Goal: Task Accomplishment & Management: Manage account settings

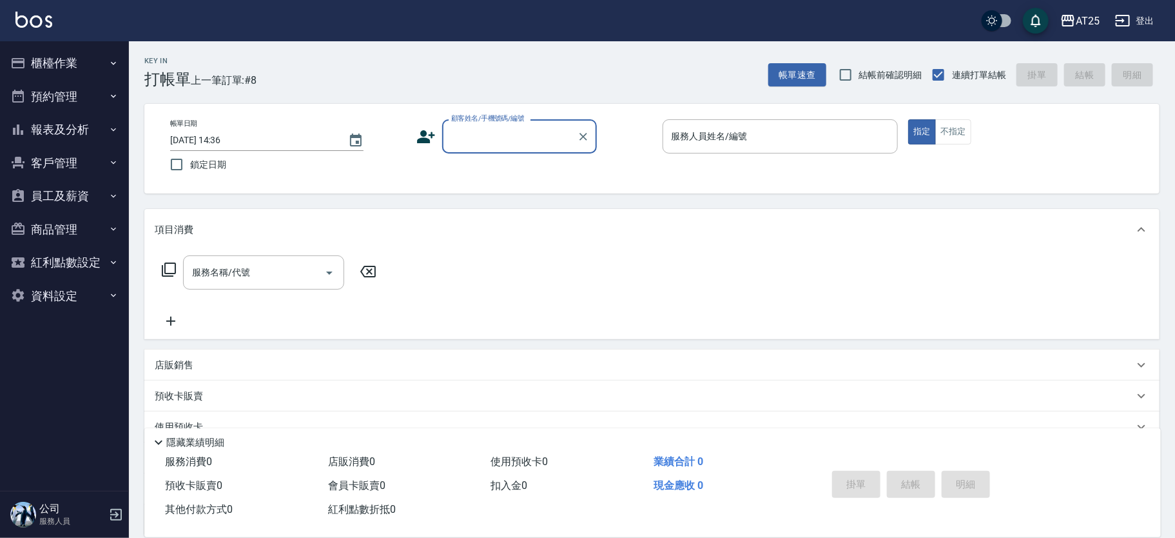
click at [258, 223] on div "項目消費" at bounding box center [644, 230] width 979 height 14
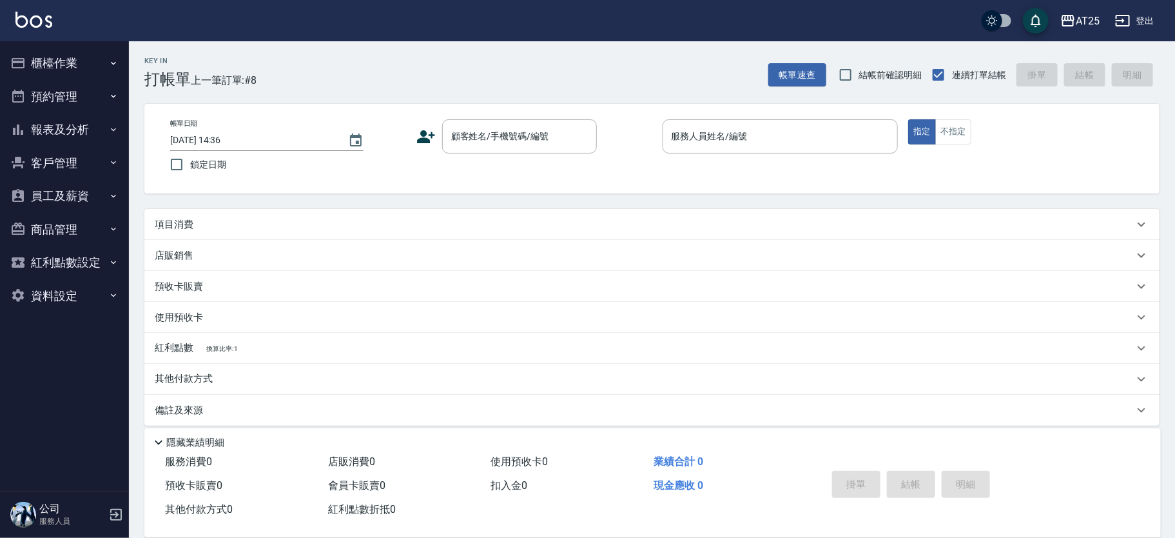
click at [222, 253] on div "店販銷售" at bounding box center [644, 256] width 979 height 14
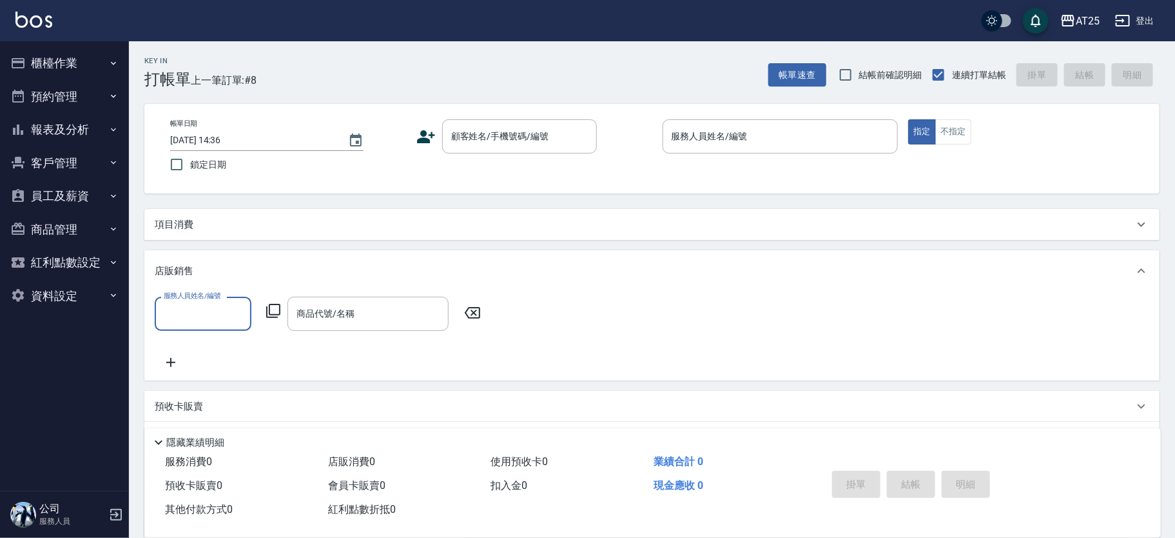
click at [211, 262] on div "店販銷售" at bounding box center [651, 270] width 1015 height 41
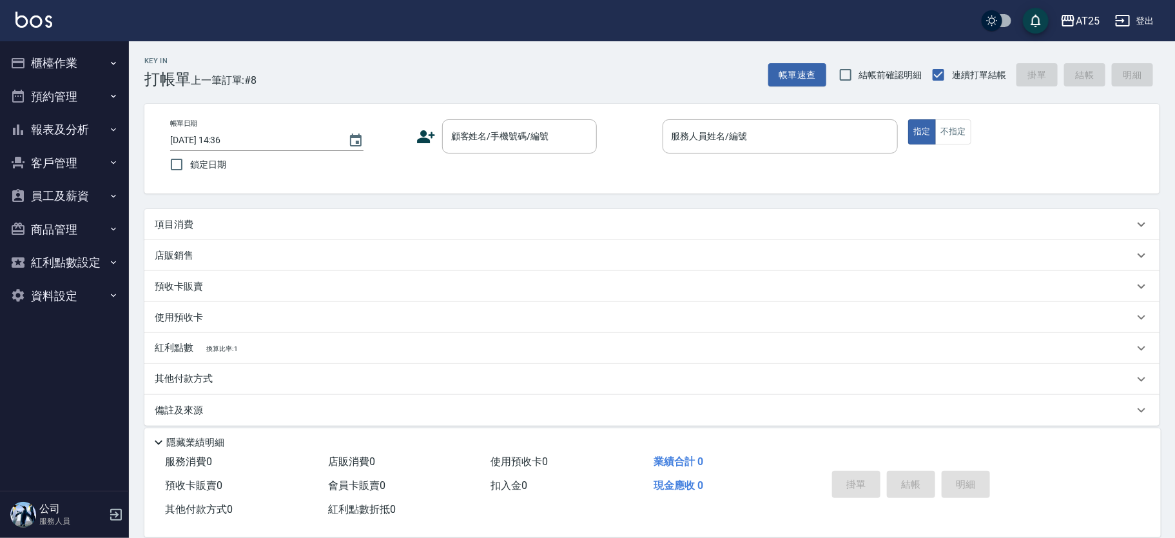
click at [218, 235] on div "項目消費" at bounding box center [651, 224] width 1015 height 31
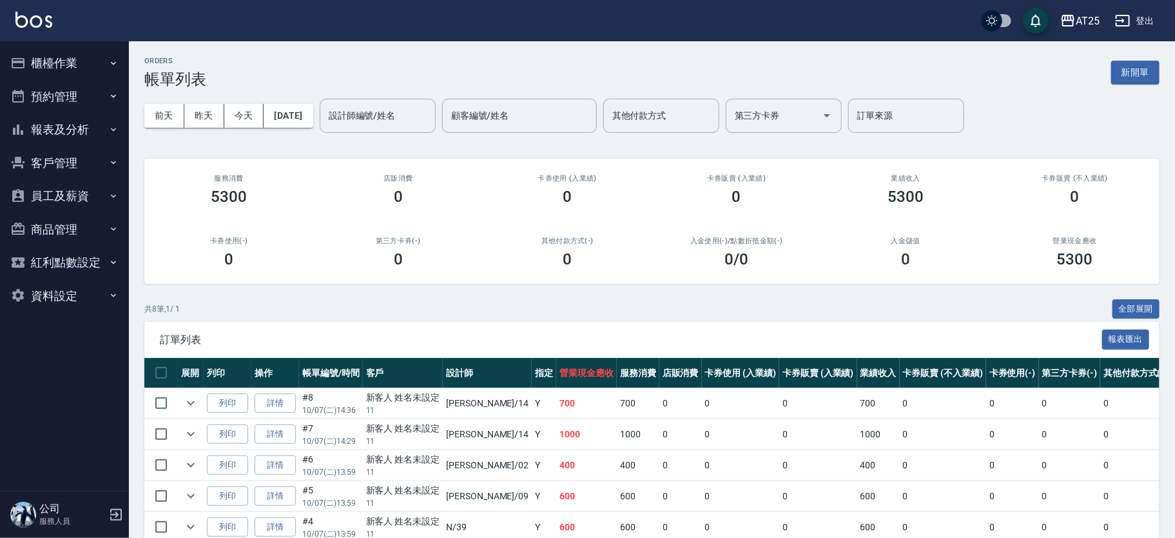
click at [83, 131] on button "報表及分析" at bounding box center [64, 130] width 119 height 34
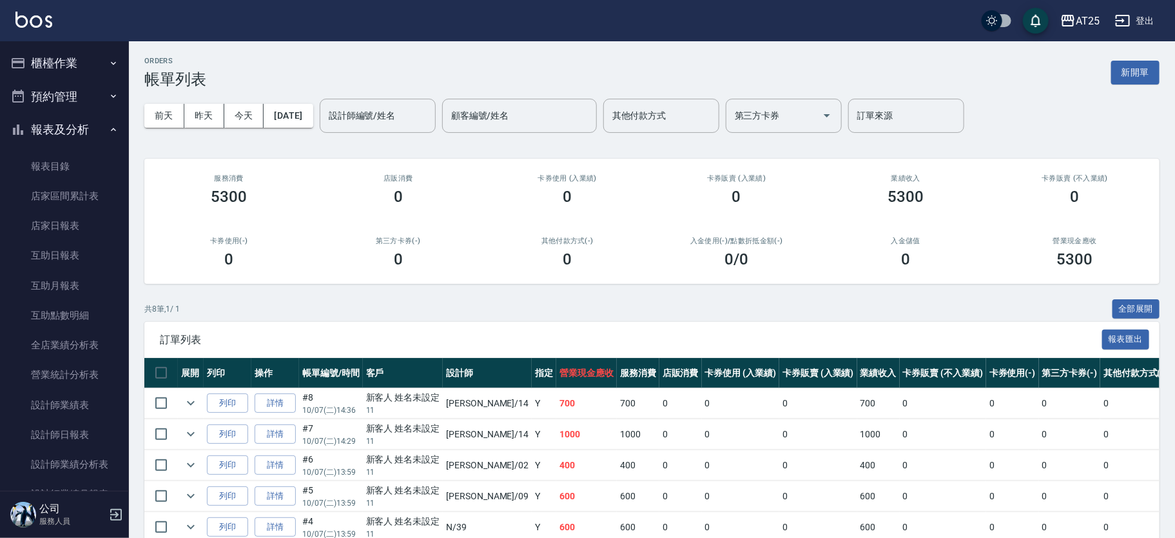
click at [83, 131] on button "報表及分析" at bounding box center [64, 130] width 119 height 34
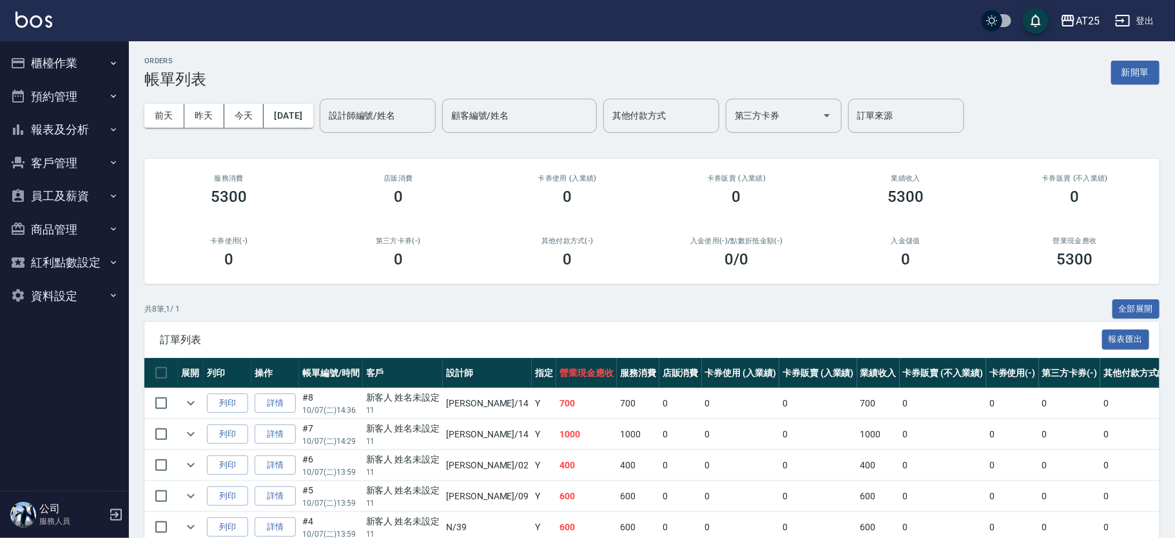
click at [93, 67] on button "櫃檯作業" at bounding box center [64, 63] width 119 height 34
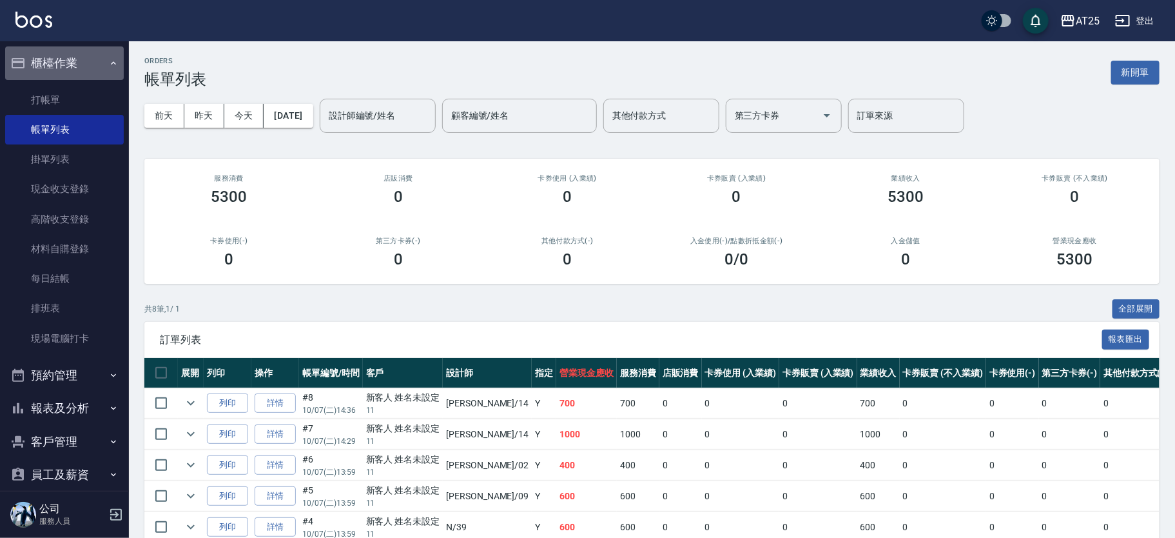
click at [76, 59] on button "櫃檯作業" at bounding box center [64, 63] width 119 height 34
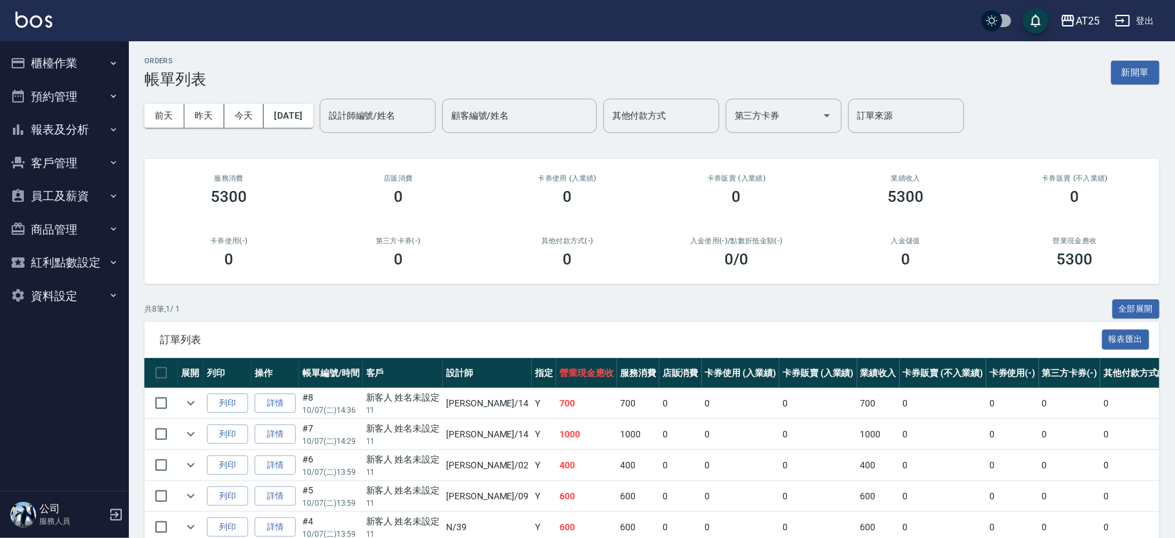
click at [79, 133] on button "報表及分析" at bounding box center [64, 130] width 119 height 34
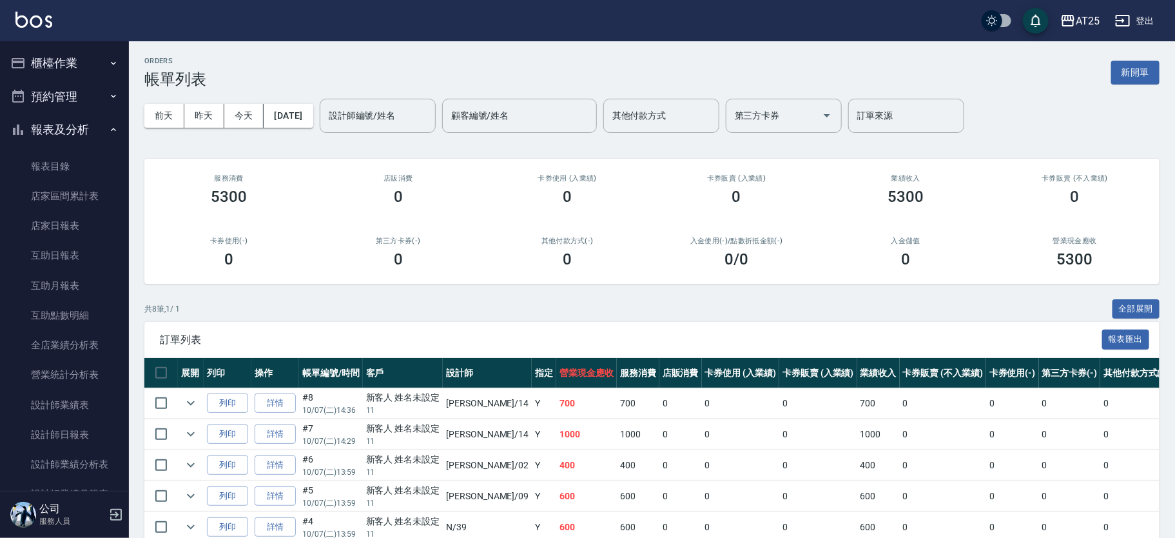
click at [93, 134] on button "報表及分析" at bounding box center [64, 130] width 119 height 34
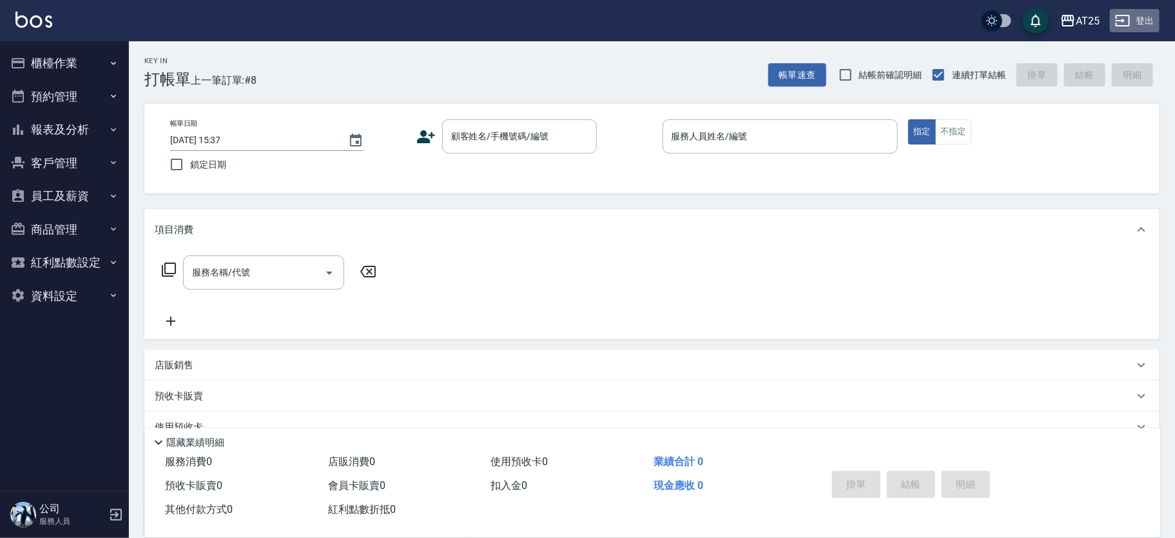
click at [1153, 25] on button "登出" at bounding box center [1135, 21] width 50 height 24
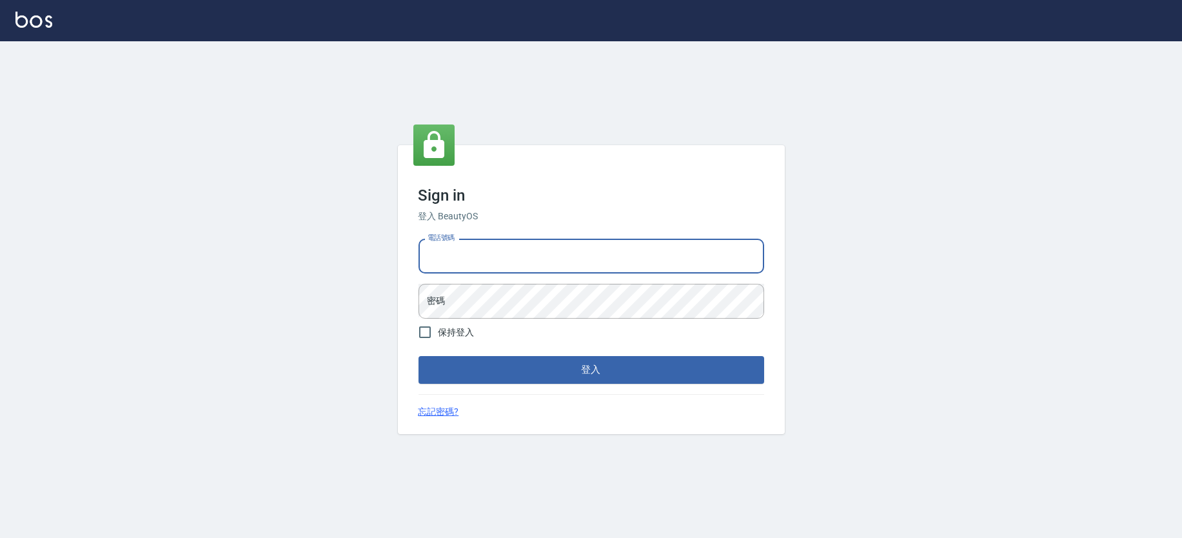
click at [445, 253] on input "電話號碼" at bounding box center [591, 256] width 346 height 35
type input "0972812130"
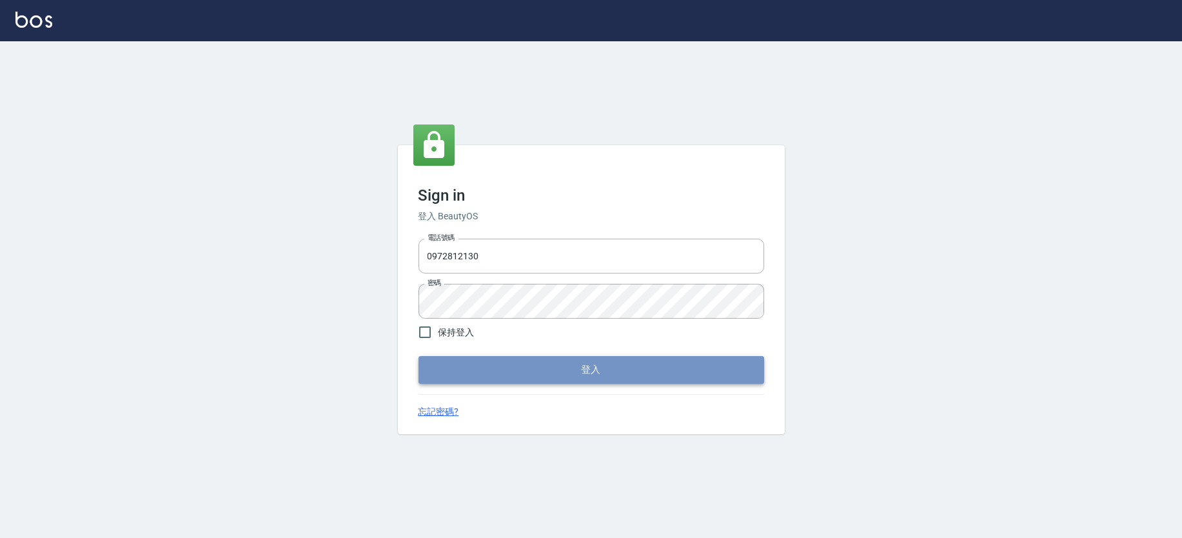
click at [453, 371] on button "登入" at bounding box center [591, 369] width 346 height 27
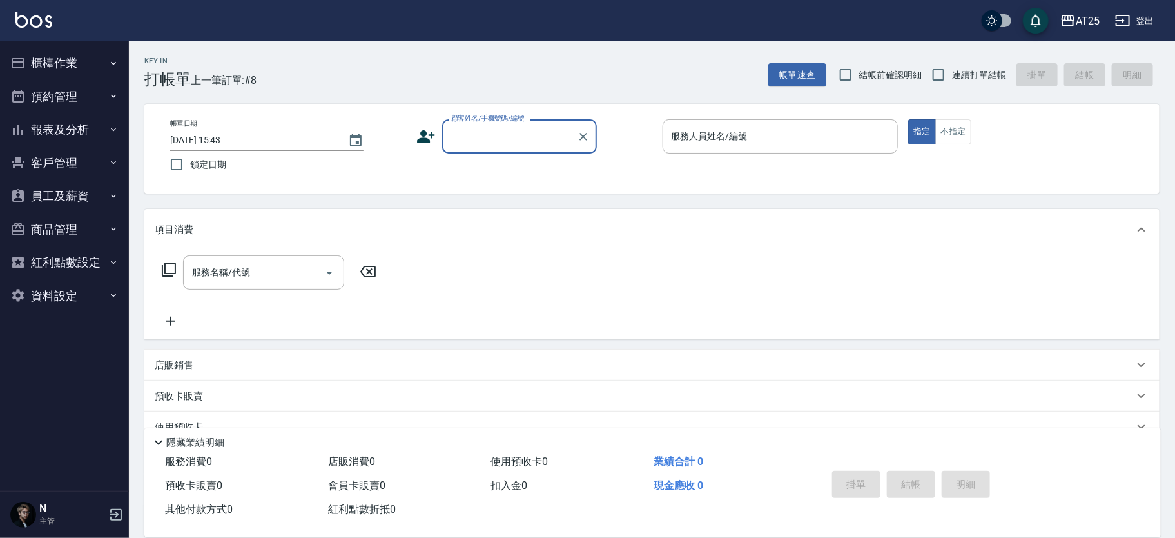
click at [75, 198] on button "員工及薪資" at bounding box center [64, 196] width 119 height 34
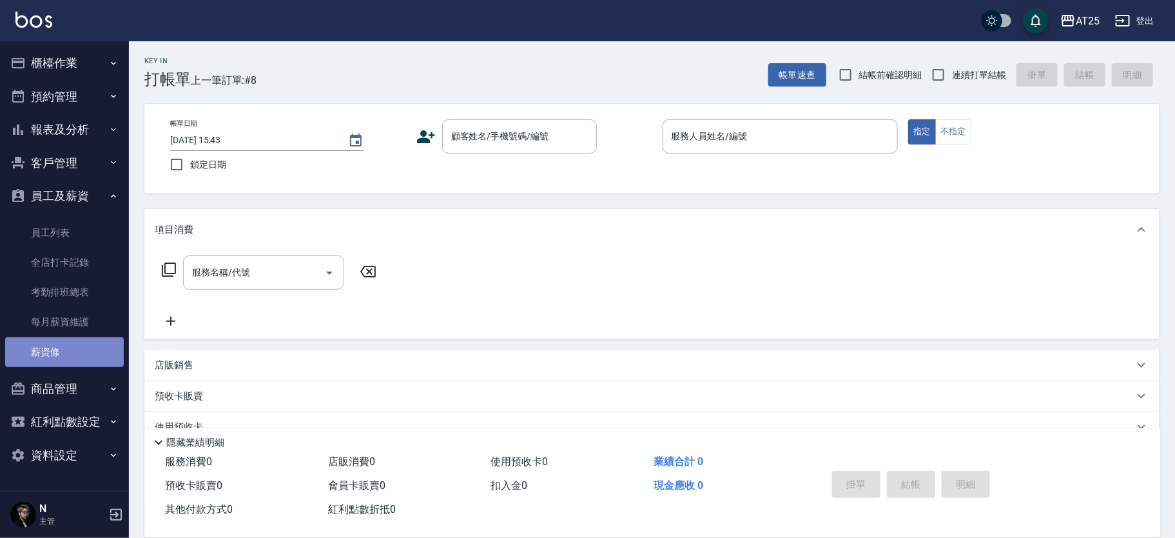
click at [66, 353] on link "薪資條" at bounding box center [64, 352] width 119 height 30
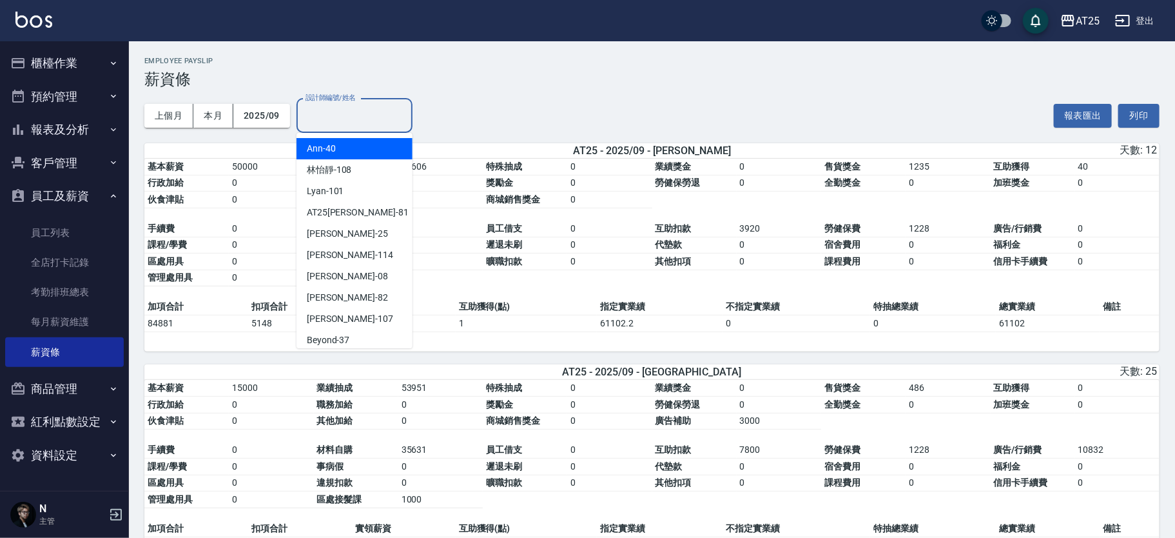
click at [320, 115] on input "設計師編號/姓名" at bounding box center [354, 115] width 104 height 23
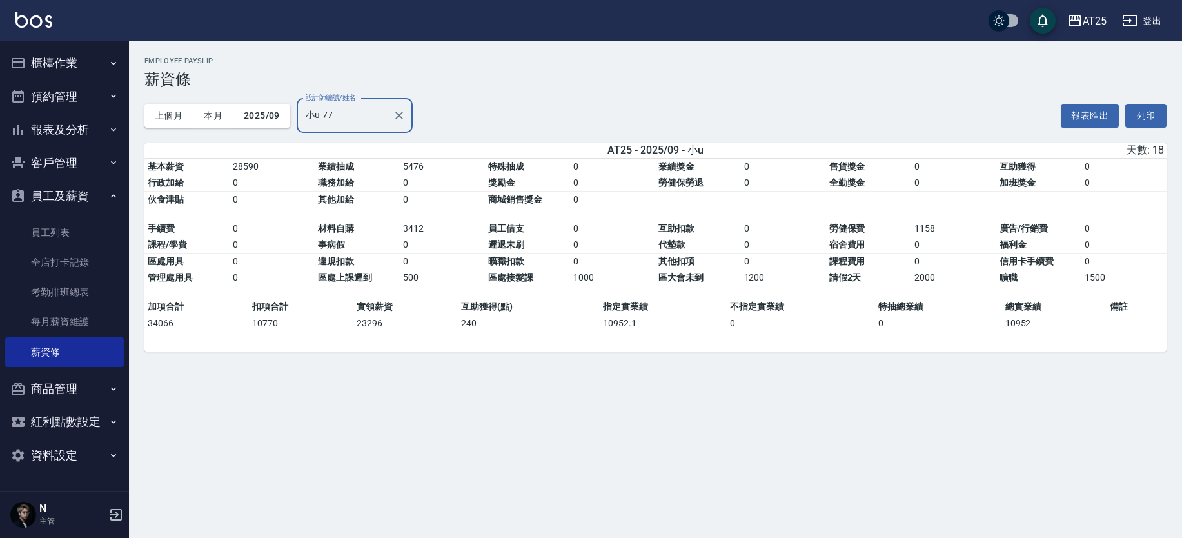
type input "小u-77"
drag, startPoint x: 380, startPoint y: 282, endPoint x: 420, endPoint y: 284, distance: 39.4
click at [420, 284] on tbody "手續費 0 材料自購 3412 員工借支 0 互助扣款 0 勞健保費 1158 廣告/行銷費 0 課程/學費 0 事病假 0 遲退未刷 0 代墊款 0 宿舍費…" at bounding box center [655, 253] width 1022 height 66
click at [430, 293] on table "基本薪資 28590 業績抽成 5476 特殊抽成 0 業績獎金 0 售貨獎金 0 互助獲得 0 行政加給 0 職務加給 0 獎勵金 0 勞健保勞退 0 全勤…" at bounding box center [655, 229] width 1022 height 141
drag, startPoint x: 939, startPoint y: 278, endPoint x: 914, endPoint y: 281, distance: 24.7
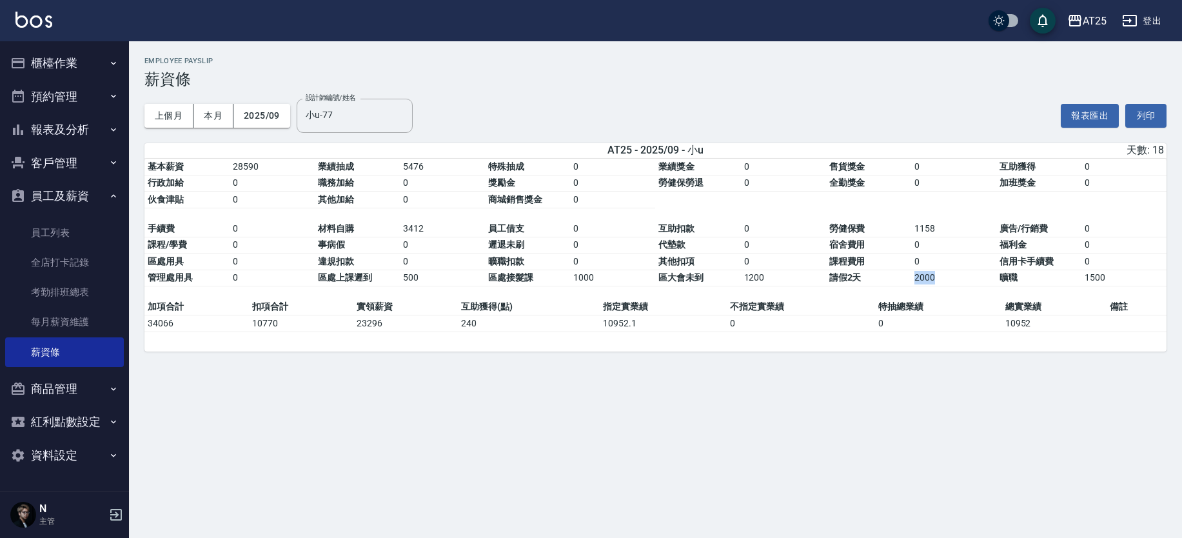
click at [914, 281] on td "2000" at bounding box center [953, 277] width 85 height 17
click at [909, 292] on table "基本薪資 28590 業績抽成 5476 特殊抽成 0 業績獎金 0 售貨獎金 0 互助獲得 0 行政加給 0 職務加給 0 獎勵金 0 勞健保勞退 0 全勤…" at bounding box center [655, 229] width 1022 height 141
click at [394, 115] on icon "Clear" at bounding box center [399, 115] width 13 height 13
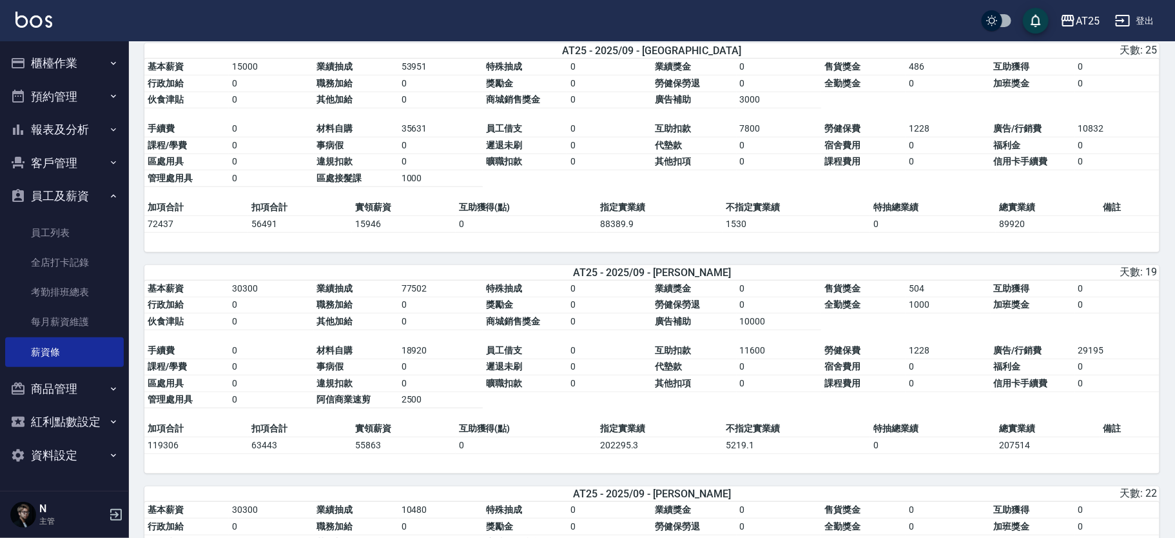
scroll to position [322, 0]
click at [110, 512] on icon "button" at bounding box center [116, 515] width 12 height 12
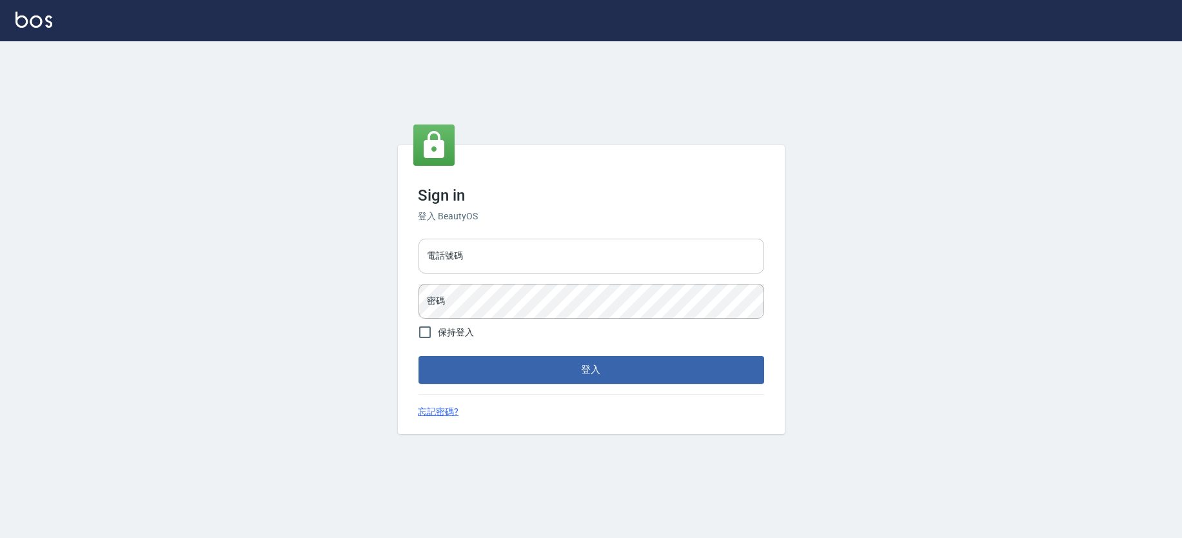
drag, startPoint x: 487, startPoint y: 262, endPoint x: 495, endPoint y: 273, distance: 13.8
click at [488, 263] on input "電話號碼" at bounding box center [591, 256] width 346 height 35
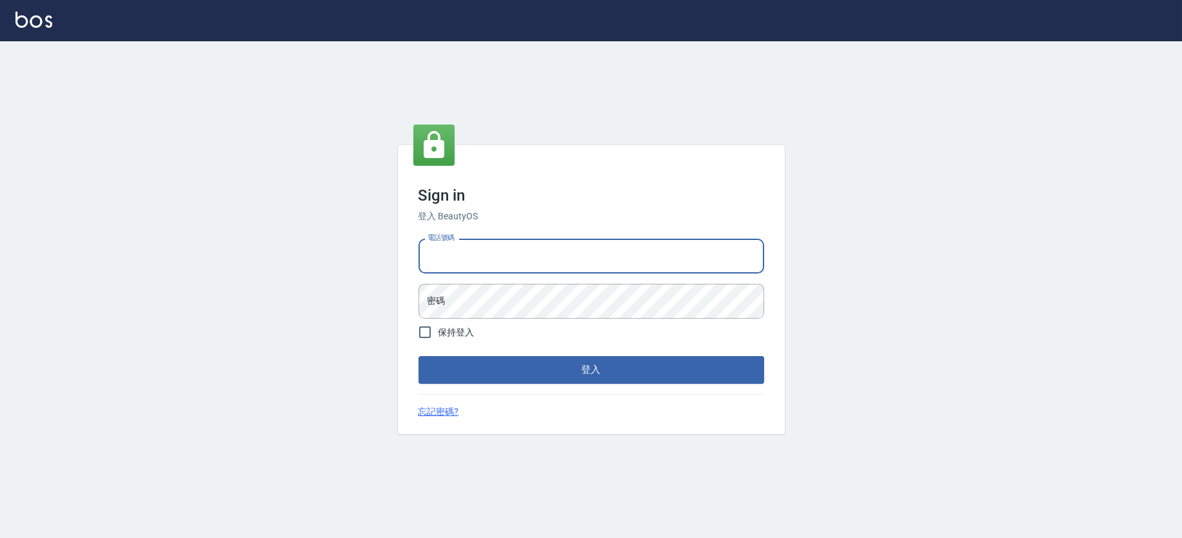
type input "0223702988"
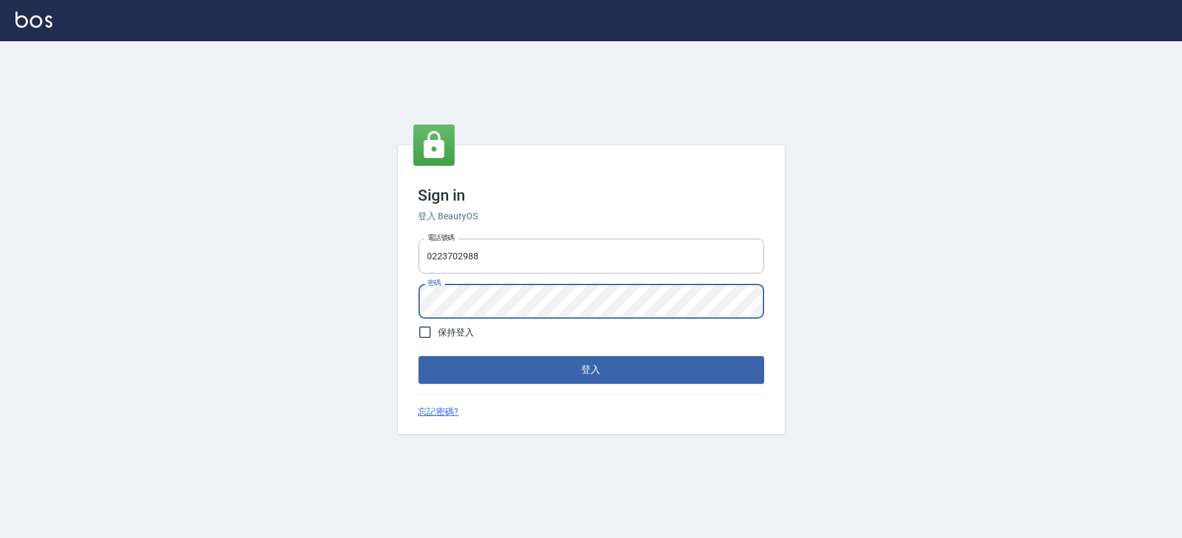
click at [418, 356] on button "登入" at bounding box center [591, 369] width 346 height 27
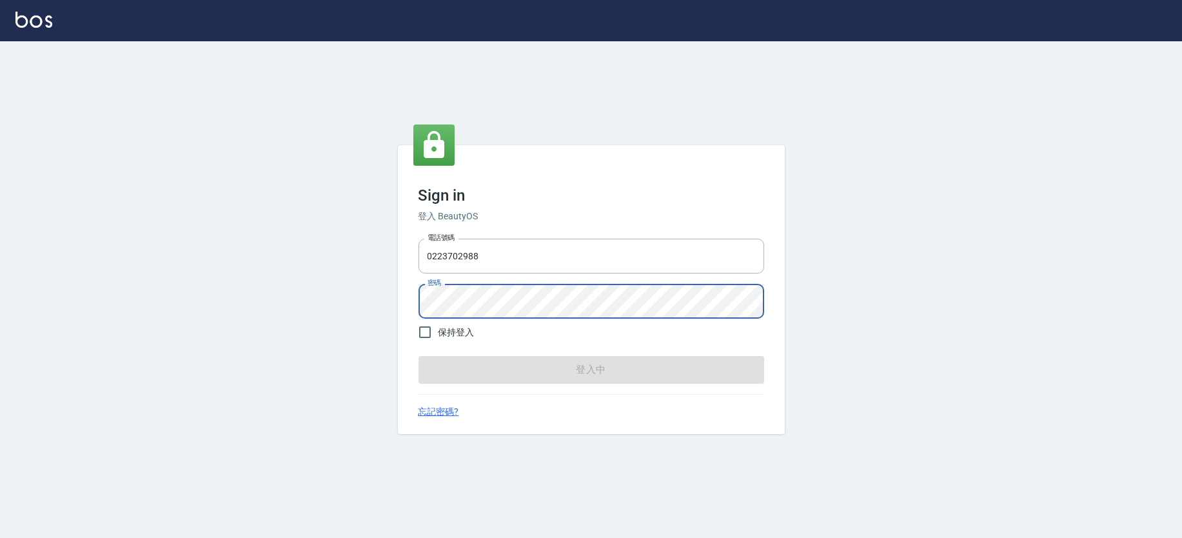
click at [418, 356] on button "登入中" at bounding box center [591, 369] width 346 height 27
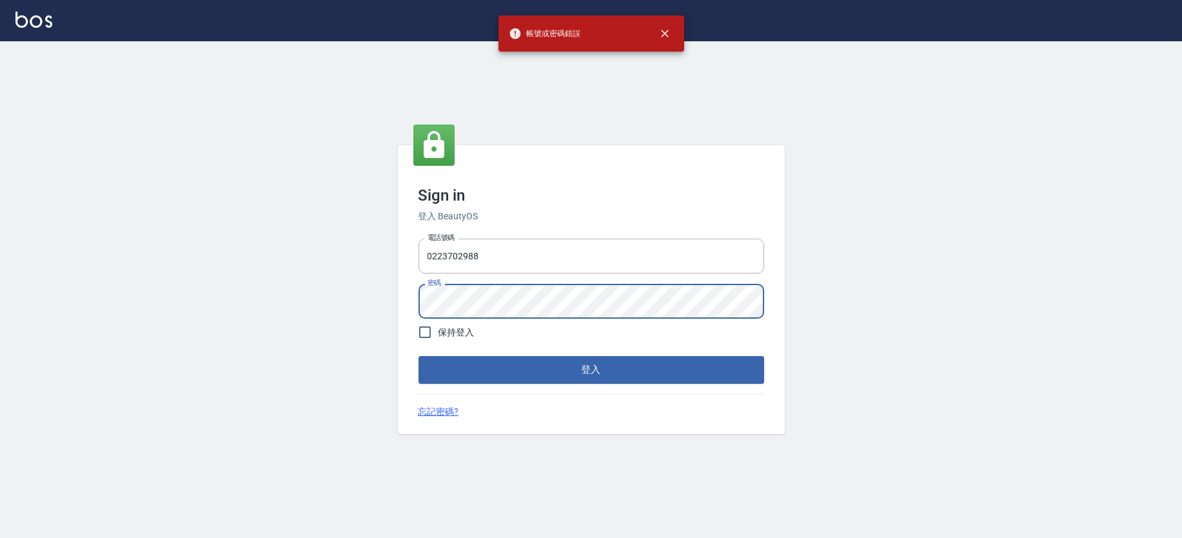
click at [345, 316] on div "Sign in 登入 BeautyOS 電話號碼 [PHONE_NUMBER] 電話號碼 密碼 密碼 保持登入 登入 忘記密碼?" at bounding box center [591, 289] width 1182 height 496
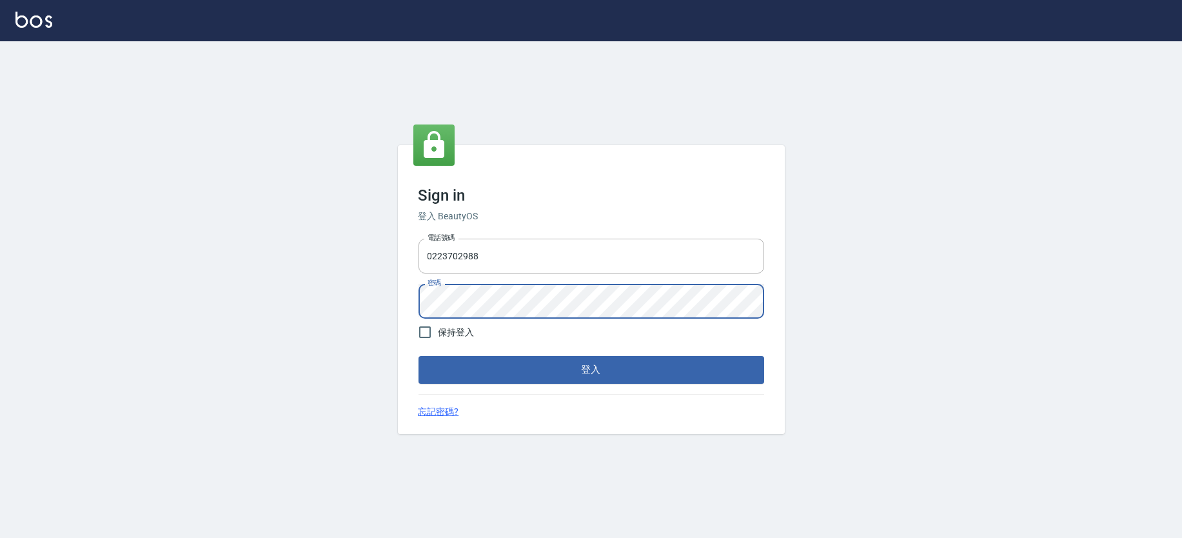
click at [418, 356] on button "登入" at bounding box center [591, 369] width 346 height 27
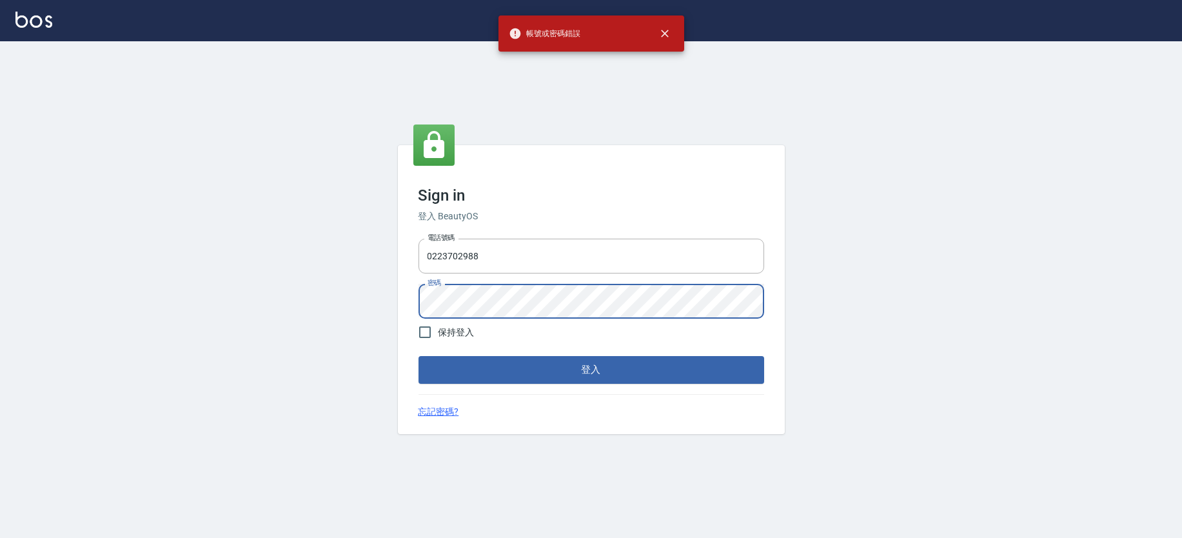
click at [418, 356] on button "登入" at bounding box center [591, 369] width 346 height 27
click at [378, 311] on div "Sign in 登入 BeautyOS 電話號碼 [PHONE_NUMBER] 電話號碼 密碼 密碼 保持登入 登入 忘記密碼?" at bounding box center [591, 289] width 1182 height 496
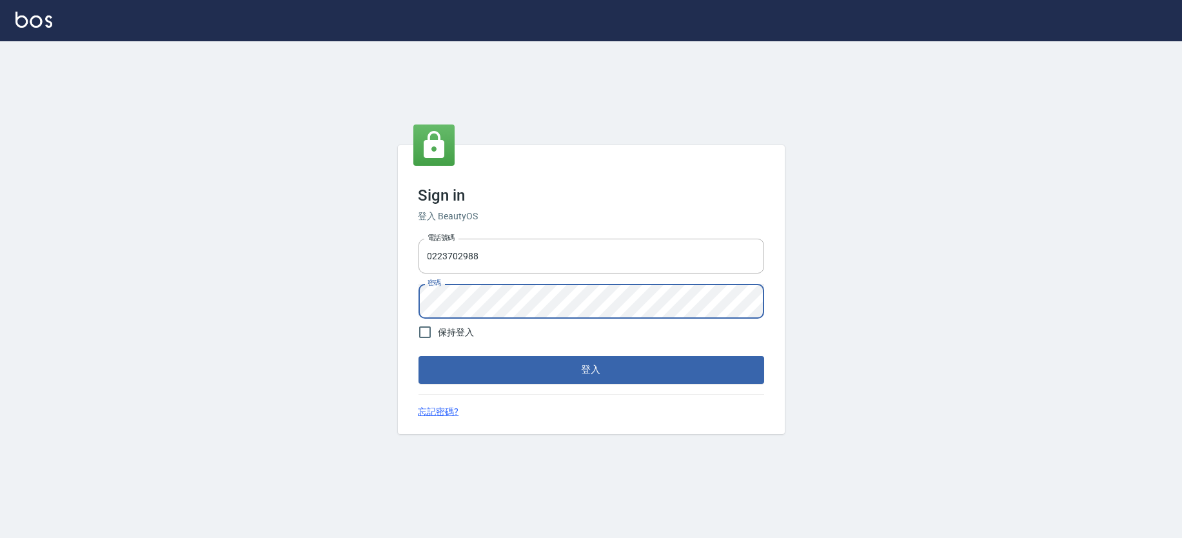
click at [418, 356] on button "登入" at bounding box center [591, 369] width 346 height 27
